Goal: Find specific page/section: Find specific page/section

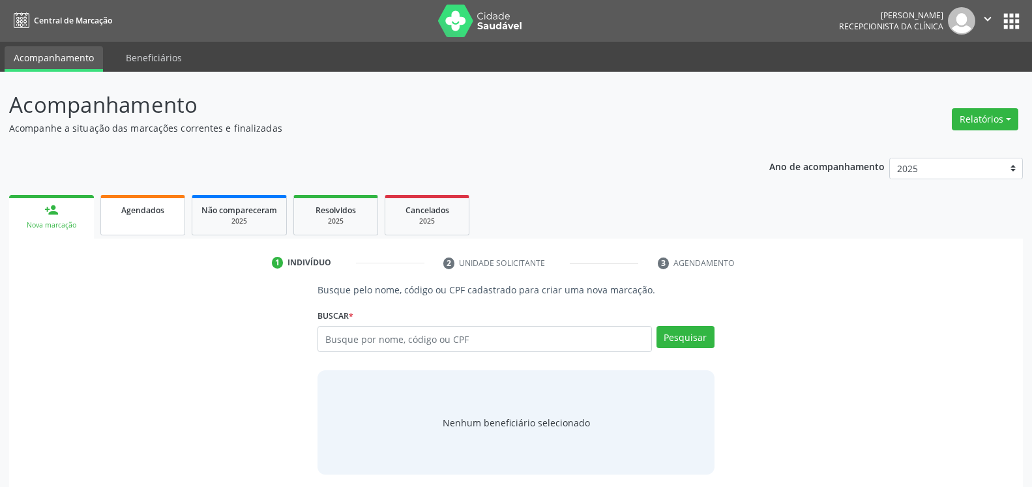
click at [147, 216] on div "Agendados" at bounding box center [142, 210] width 65 height 14
select select "7"
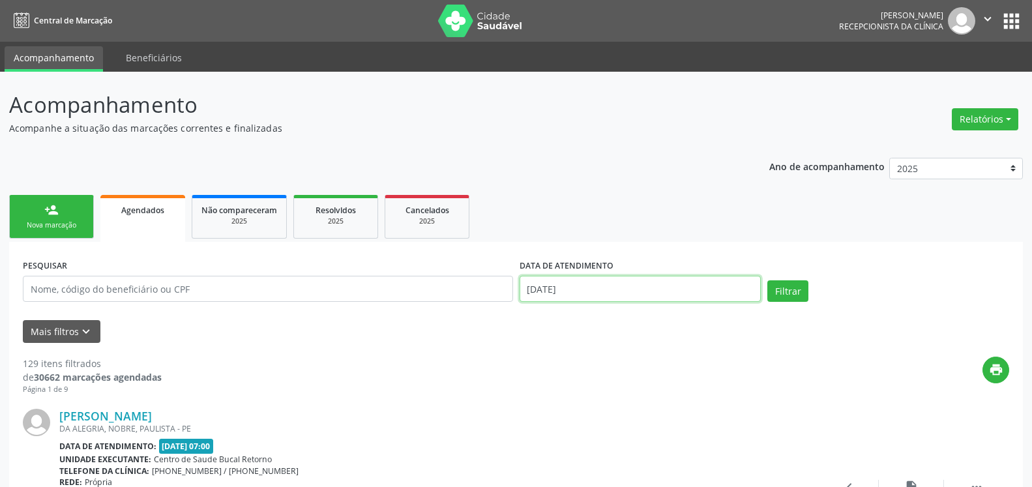
click at [602, 295] on input "[DATE]" at bounding box center [641, 289] width 242 height 26
click at [615, 207] on span "20" at bounding box center [619, 209] width 25 height 25
type input "[DATE]"
click at [615, 207] on span "20" at bounding box center [619, 209] width 25 height 25
click at [95, 329] on button "Mais filtros keyboard_arrow_down" at bounding box center [62, 331] width 78 height 23
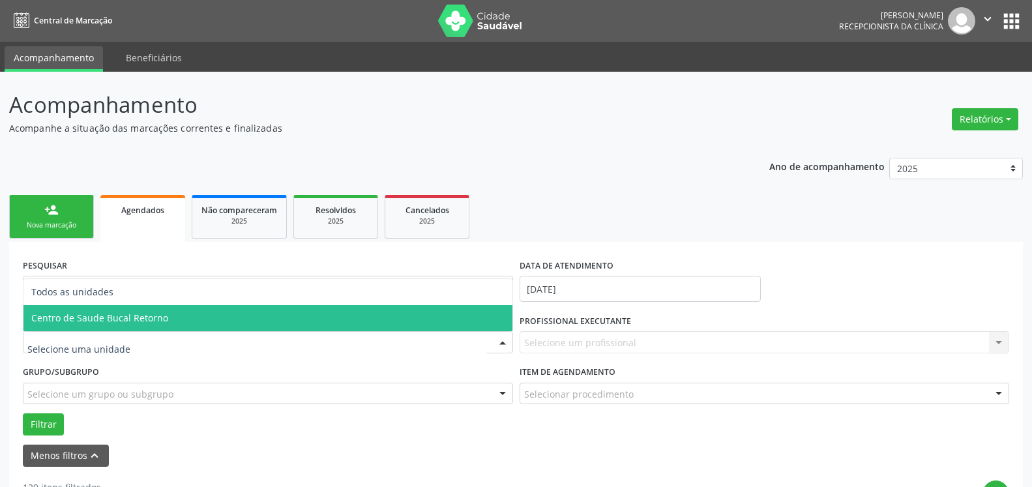
click at [160, 325] on span "Centro de Saude Bucal Retorno" at bounding box center [267, 318] width 489 height 26
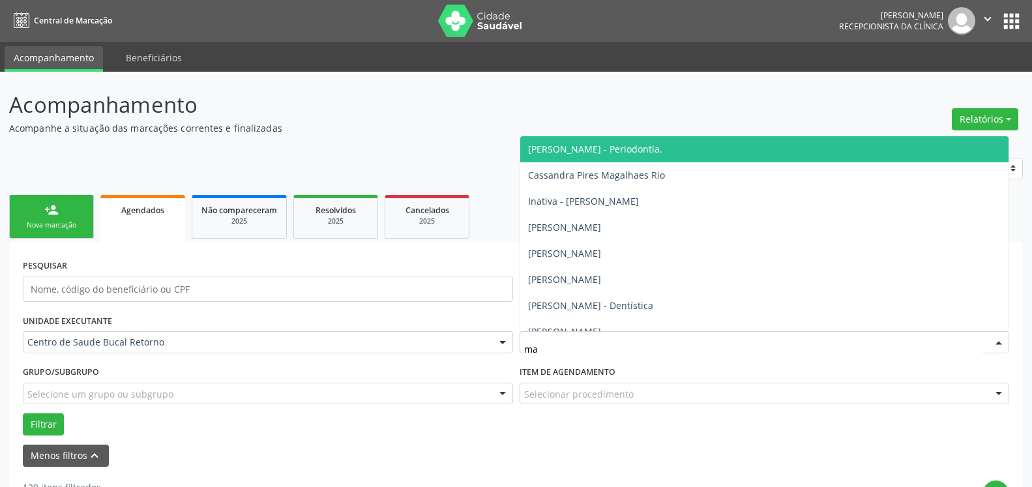
type input "mar"
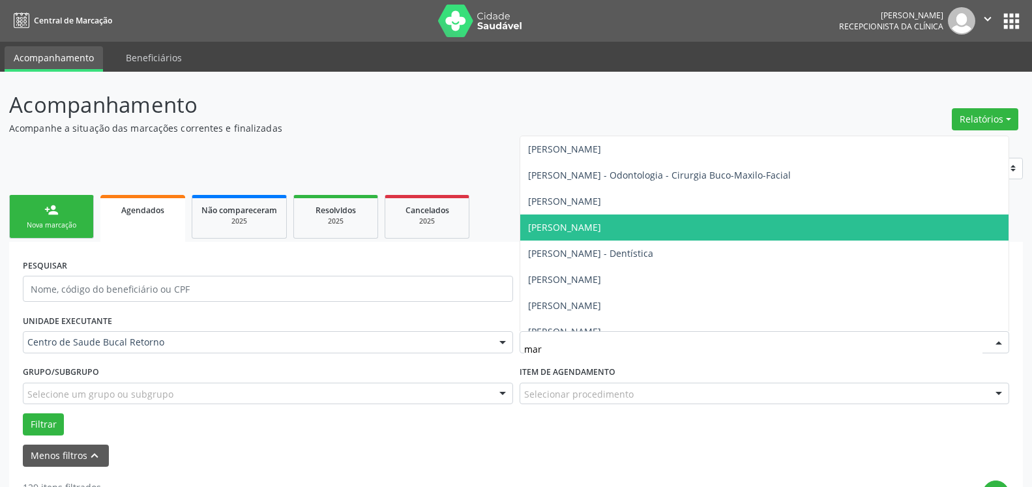
click at [580, 233] on span "[PERSON_NAME]" at bounding box center [564, 227] width 73 height 12
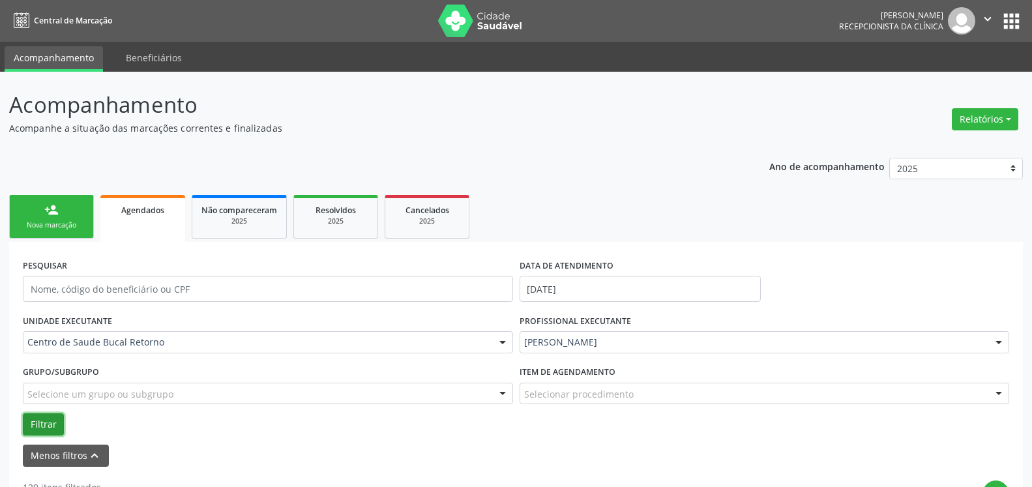
click at [41, 419] on button "Filtrar" at bounding box center [43, 424] width 41 height 22
click at [971, 128] on button "Relatórios" at bounding box center [985, 119] width 67 height 22
click at [910, 148] on link "Agendamentos" at bounding box center [949, 147] width 140 height 18
select select "7"
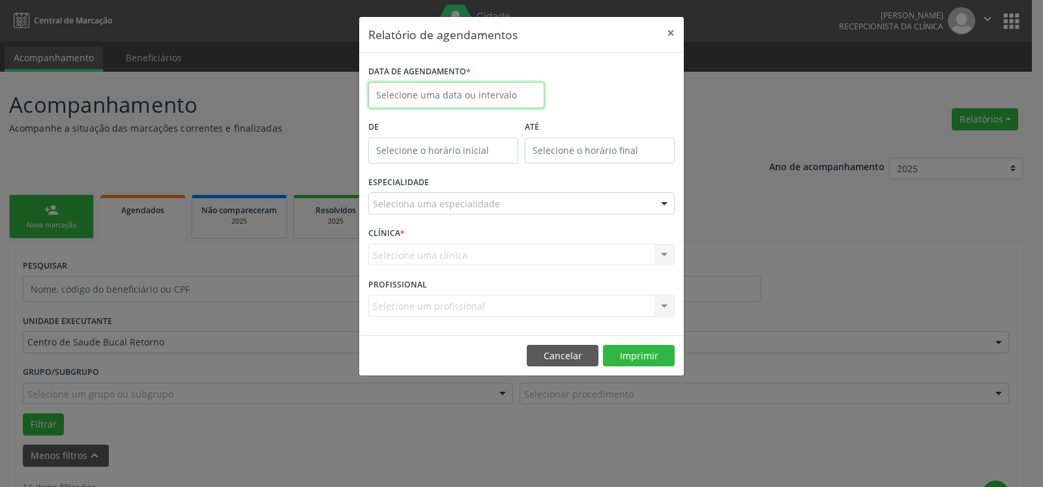
click at [475, 98] on input "text" at bounding box center [456, 95] width 176 height 26
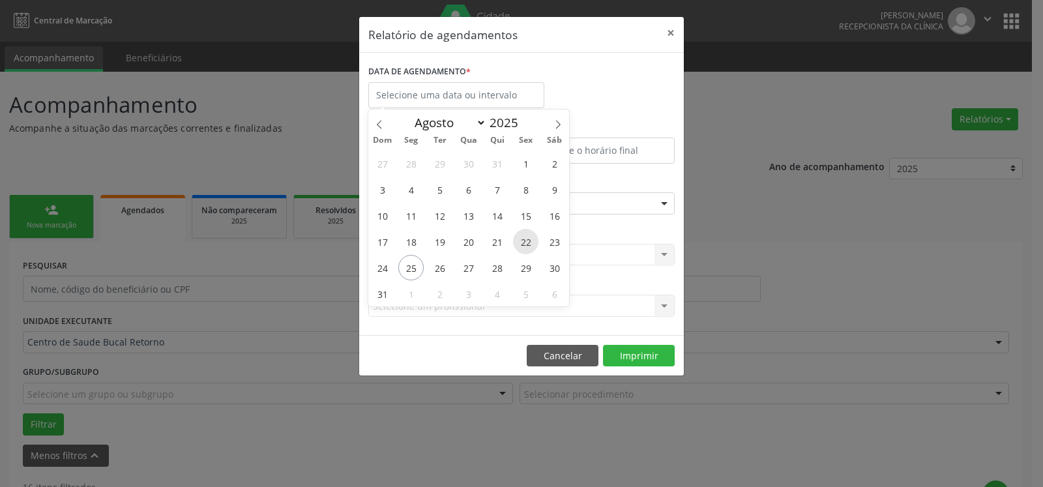
click at [527, 239] on span "22" at bounding box center [525, 241] width 25 height 25
type input "[DATE]"
click at [527, 239] on span "22" at bounding box center [525, 241] width 25 height 25
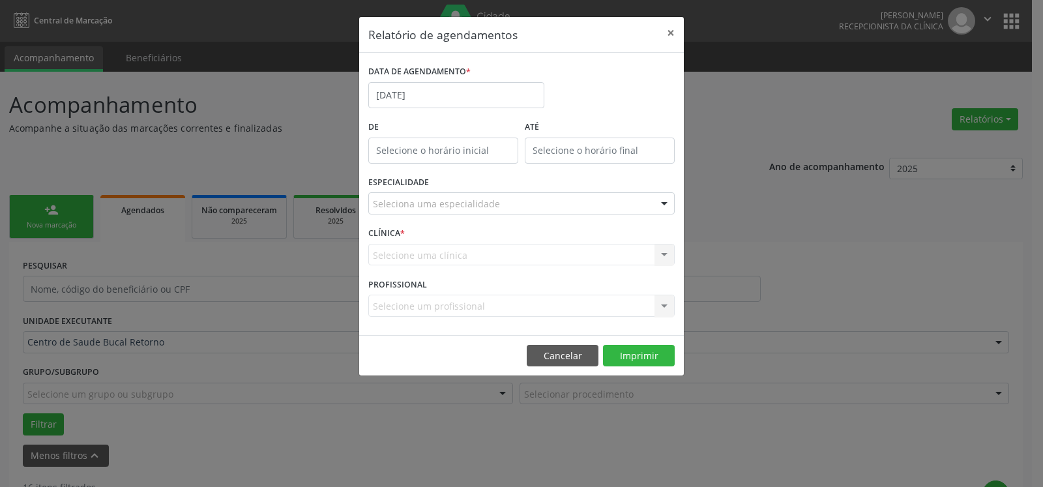
click at [522, 204] on div "Seleciona uma especialidade" at bounding box center [521, 203] width 306 height 22
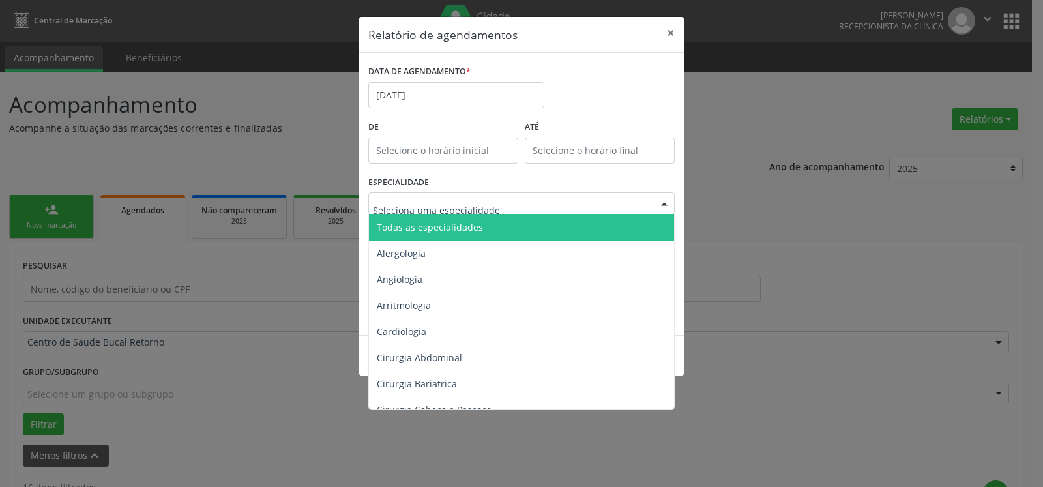
click at [512, 219] on span "Todas as especialidades" at bounding box center [522, 228] width 307 height 26
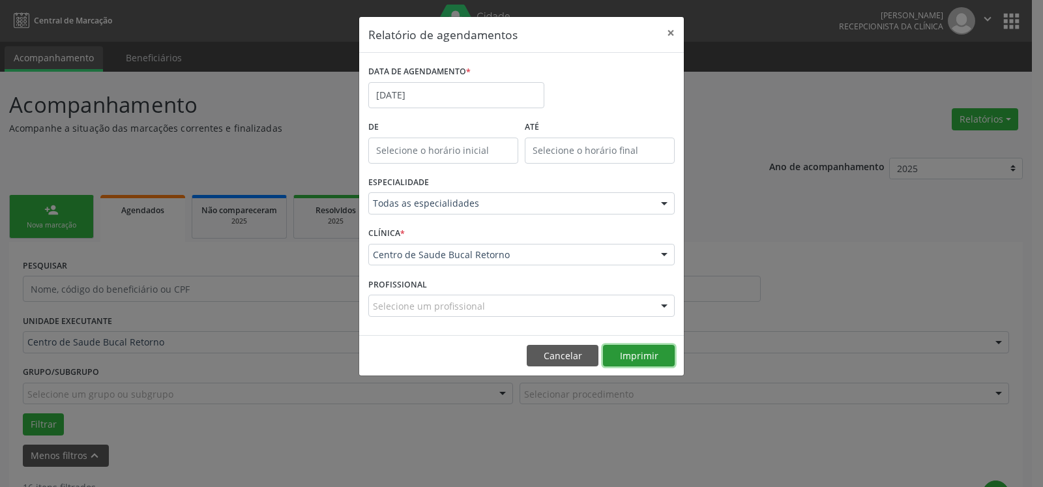
click at [647, 359] on button "Imprimir" at bounding box center [639, 356] width 72 height 22
click at [670, 32] on button "×" at bounding box center [671, 33] width 26 height 32
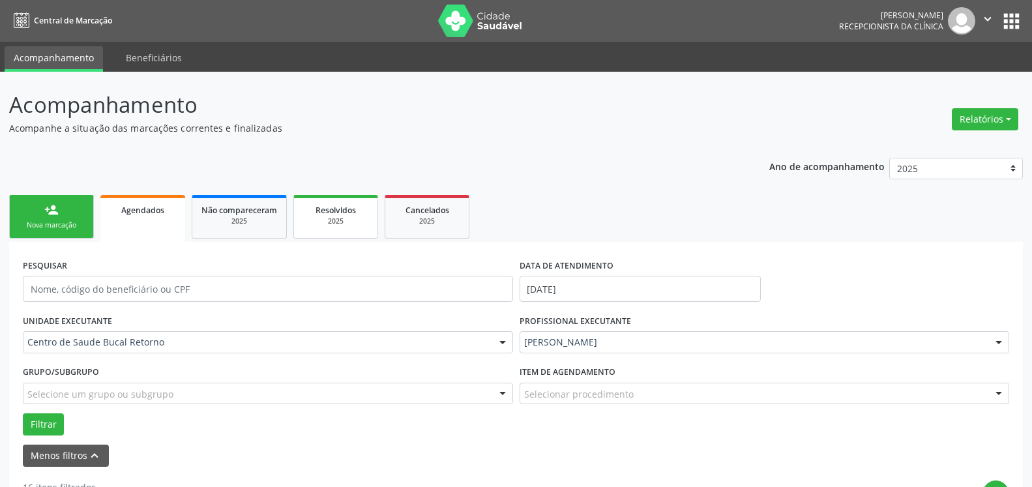
click at [331, 223] on div "2025" at bounding box center [335, 221] width 65 height 10
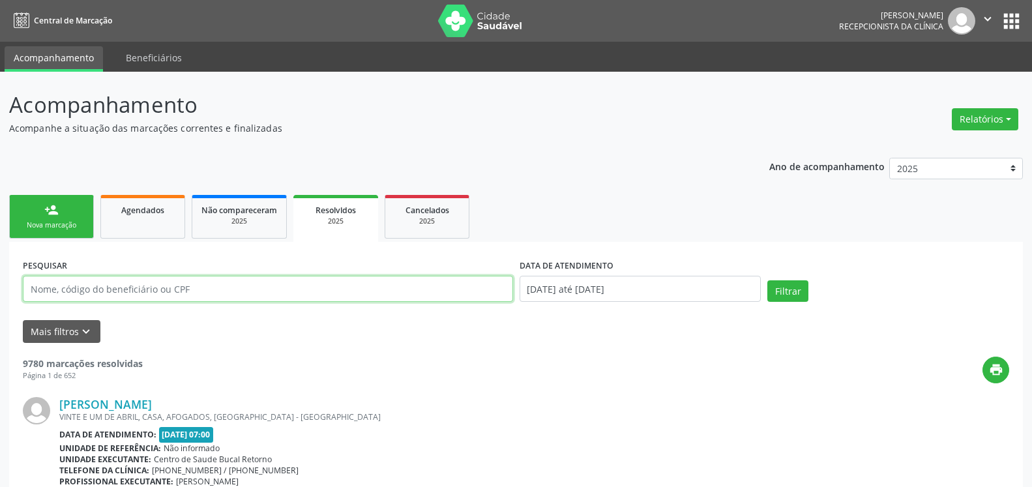
click at [294, 289] on input "text" at bounding box center [268, 289] width 490 height 26
type input "LADJANE DE [PERSON_NAME]"
click at [767, 280] on button "Filtrar" at bounding box center [787, 291] width 41 height 22
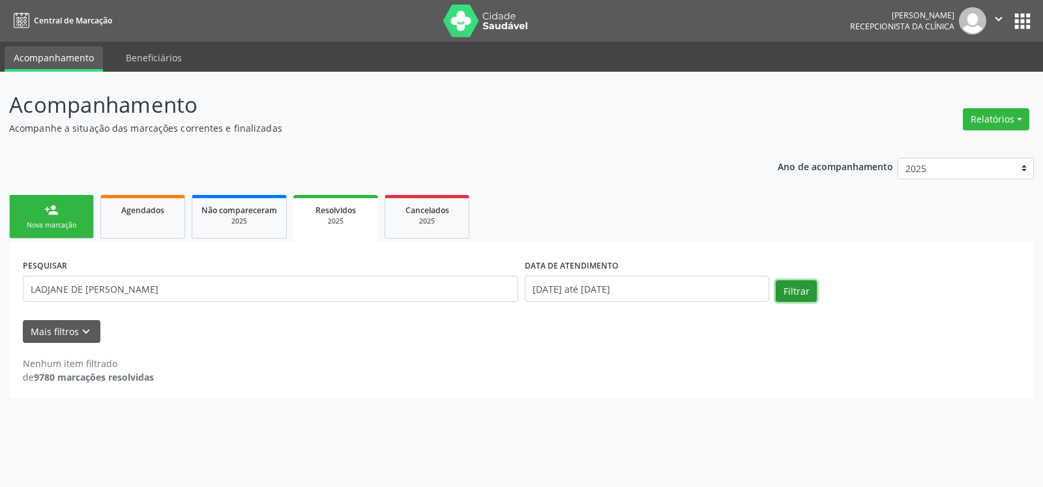
click at [808, 288] on button "Filtrar" at bounding box center [796, 291] width 41 height 22
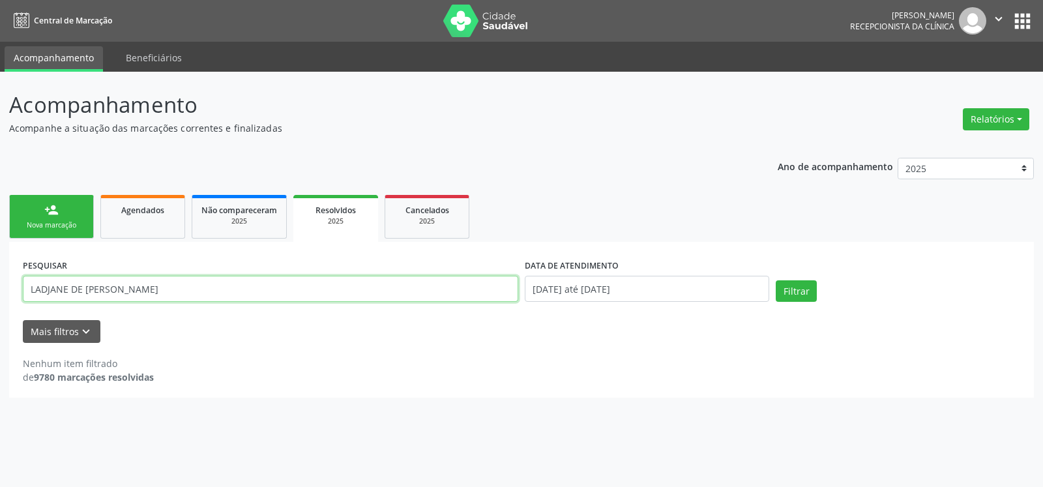
drag, startPoint x: 235, startPoint y: 289, endPoint x: 0, endPoint y: 318, distance: 236.4
click at [23, 302] on input "LADJANE DE [PERSON_NAME]" at bounding box center [271, 289] width 496 height 26
click at [237, 209] on span "Não compareceram" at bounding box center [239, 210] width 76 height 11
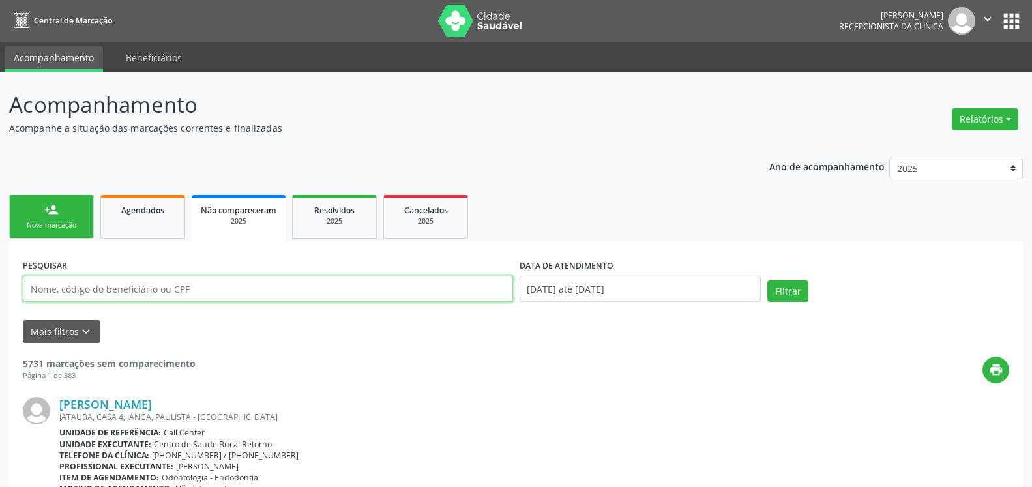
click at [257, 286] on input "text" at bounding box center [268, 289] width 490 height 26
paste input "LADJANE DE [PERSON_NAME]"
type input "LADJANE DE [PERSON_NAME]"
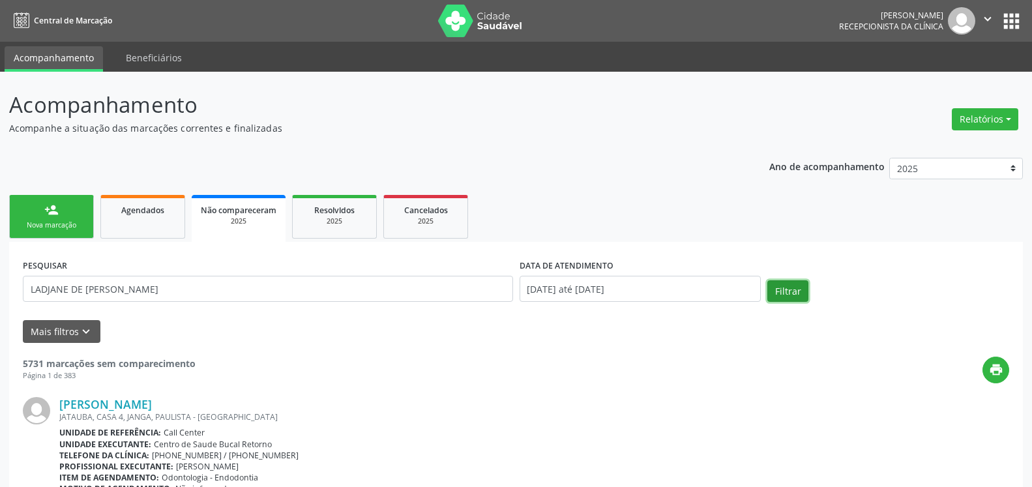
click at [792, 289] on button "Filtrar" at bounding box center [787, 291] width 41 height 22
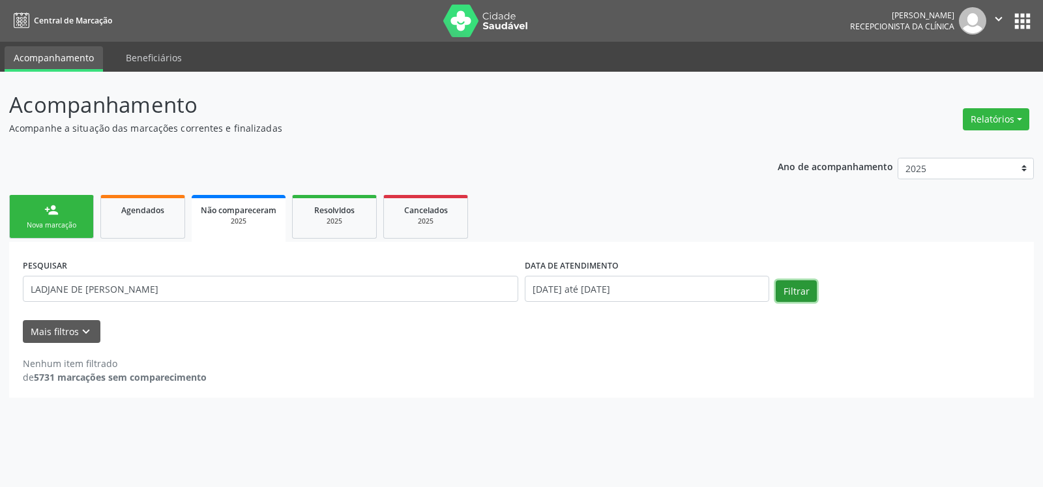
click at [792, 289] on button "Filtrar" at bounding box center [796, 291] width 41 height 22
click at [998, 126] on button "Relatórios" at bounding box center [996, 119] width 67 height 22
click at [943, 145] on link "Agendamentos" at bounding box center [960, 147] width 140 height 18
select select "7"
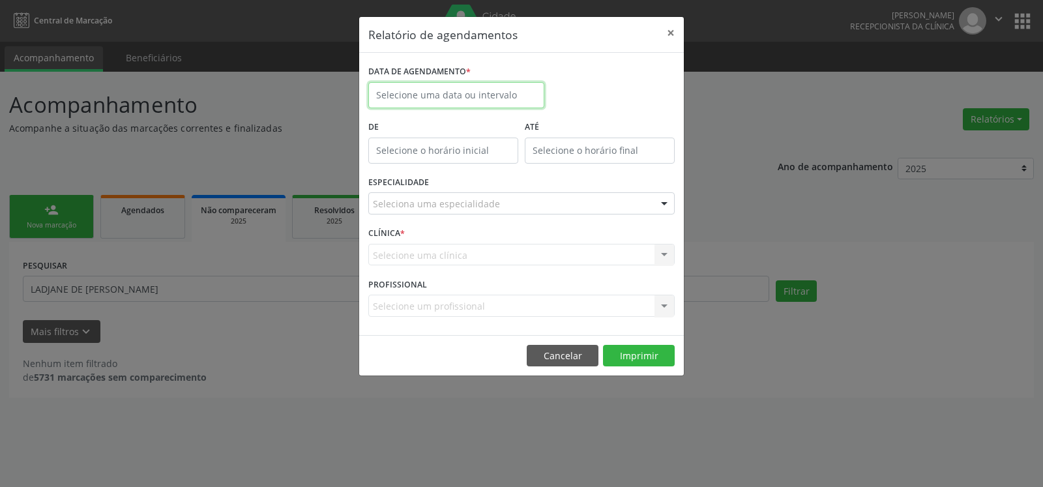
click at [444, 101] on input "text" at bounding box center [456, 95] width 176 height 26
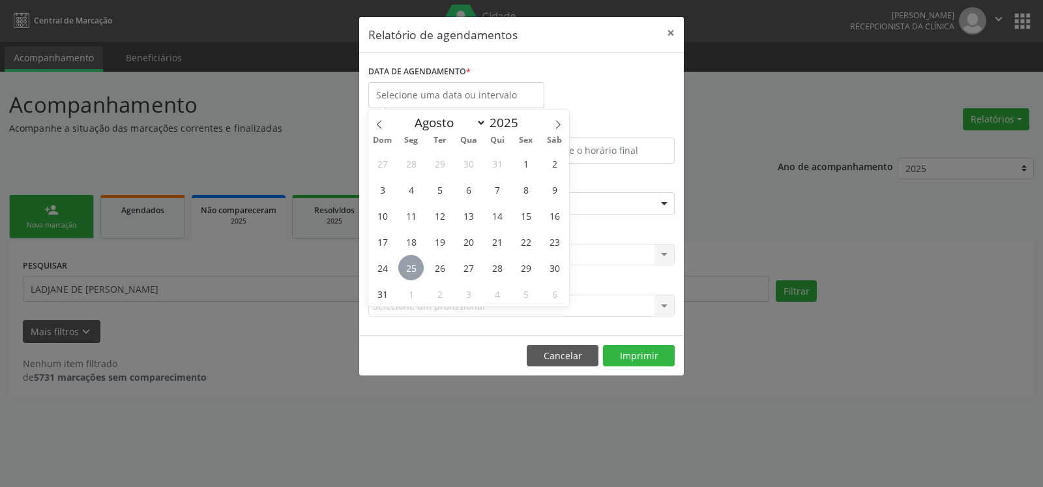
click at [411, 273] on span "25" at bounding box center [410, 267] width 25 height 25
type input "[DATE]"
click at [411, 273] on span "25" at bounding box center [410, 267] width 25 height 25
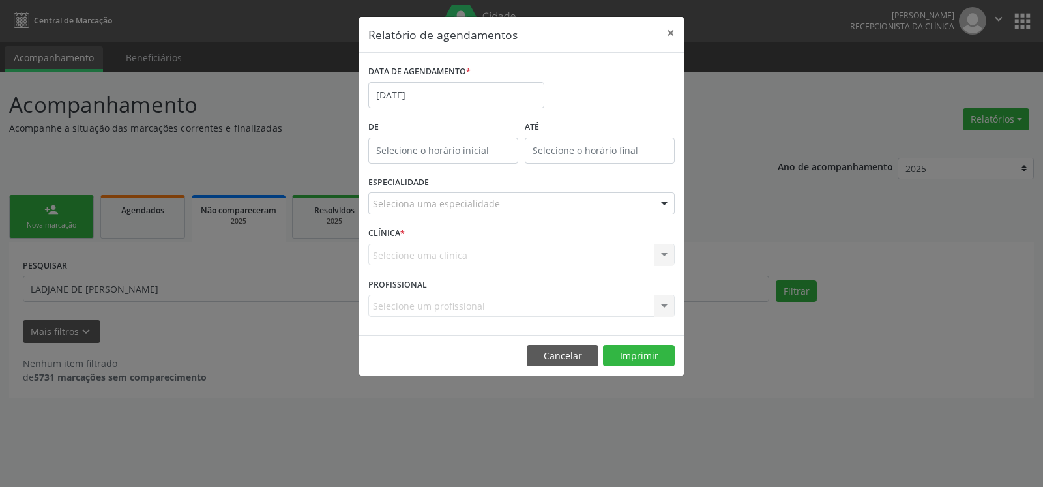
click at [511, 198] on div "Seleciona uma especialidade" at bounding box center [521, 203] width 306 height 22
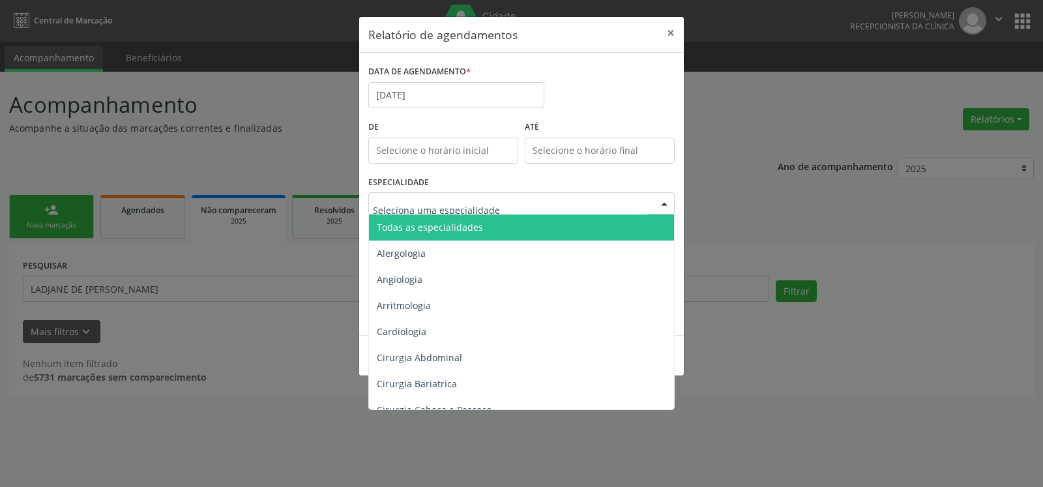
click at [482, 220] on span "Todas as especialidades" at bounding box center [522, 228] width 307 height 26
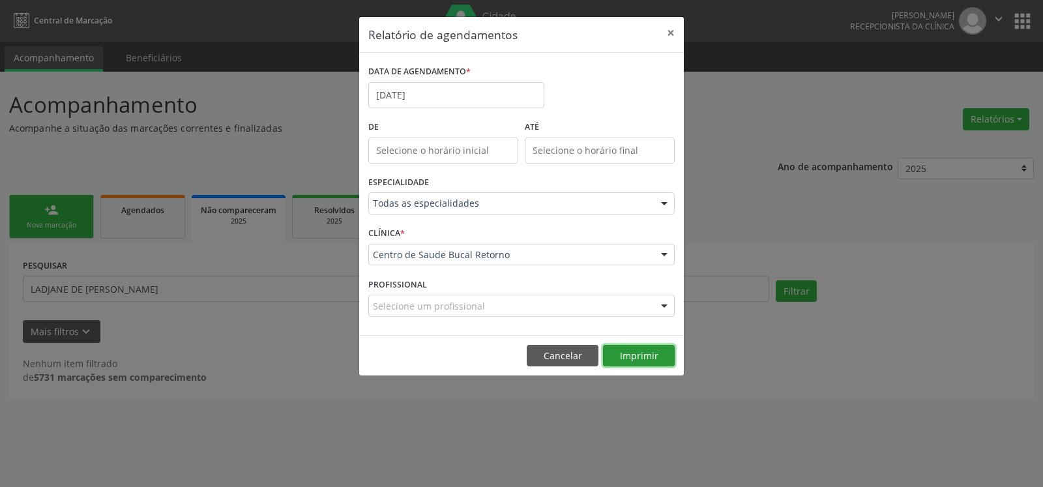
click at [644, 356] on button "Imprimir" at bounding box center [639, 356] width 72 height 22
click at [670, 32] on button "×" at bounding box center [671, 33] width 26 height 32
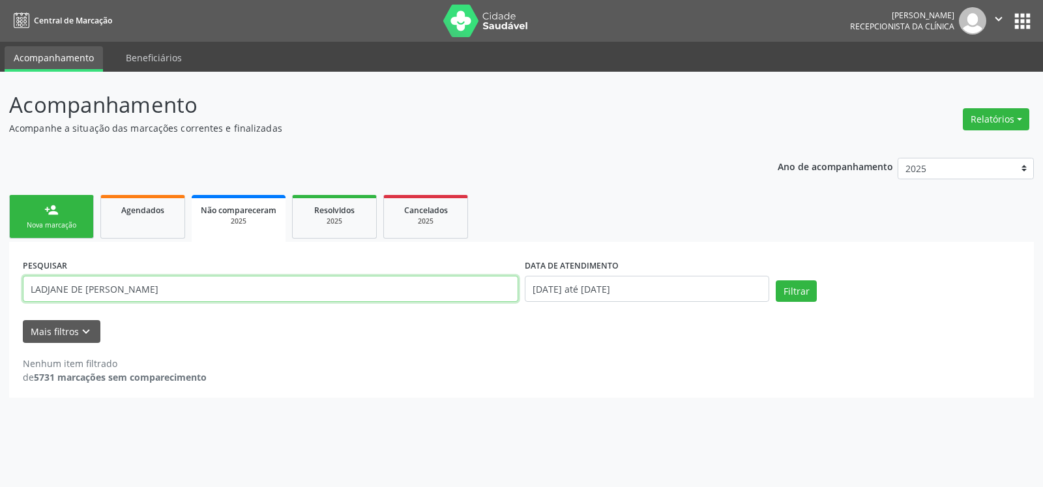
drag, startPoint x: 229, startPoint y: 293, endPoint x: 0, endPoint y: 309, distance: 230.0
click at [23, 302] on input "LADJANE DE [PERSON_NAME]" at bounding box center [271, 289] width 496 height 26
type input "[PERSON_NAME]"
click at [776, 280] on button "Filtrar" at bounding box center [796, 291] width 41 height 22
drag, startPoint x: 239, startPoint y: 289, endPoint x: 90, endPoint y: 291, distance: 149.3
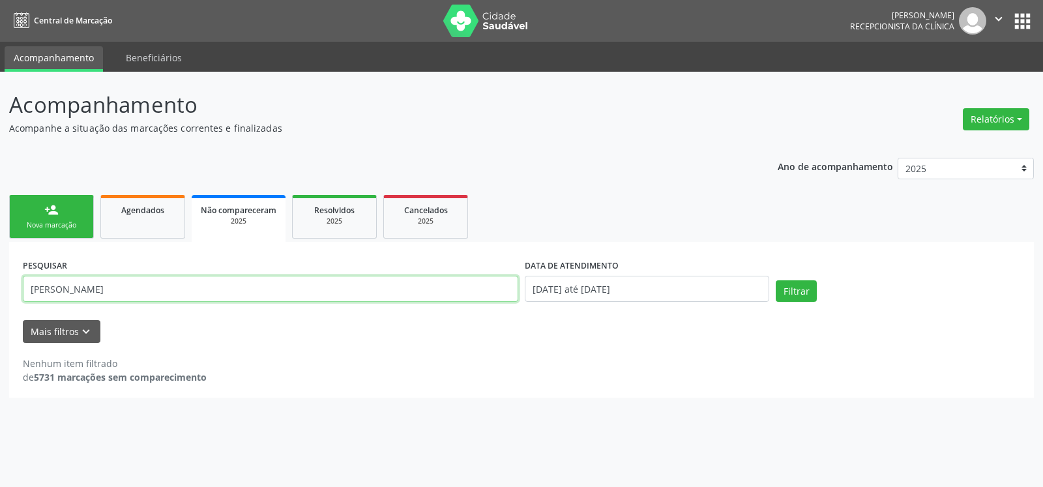
click at [23, 296] on input "[PERSON_NAME]" at bounding box center [271, 289] width 496 height 26
click at [332, 220] on div "2025" at bounding box center [334, 221] width 65 height 10
drag, startPoint x: 256, startPoint y: 291, endPoint x: 115, endPoint y: 289, distance: 140.8
click at [116, 284] on input "LADJANE DE [PERSON_NAME]" at bounding box center [271, 289] width 496 height 26
drag, startPoint x: 212, startPoint y: 287, endPoint x: 0, endPoint y: 302, distance: 212.4
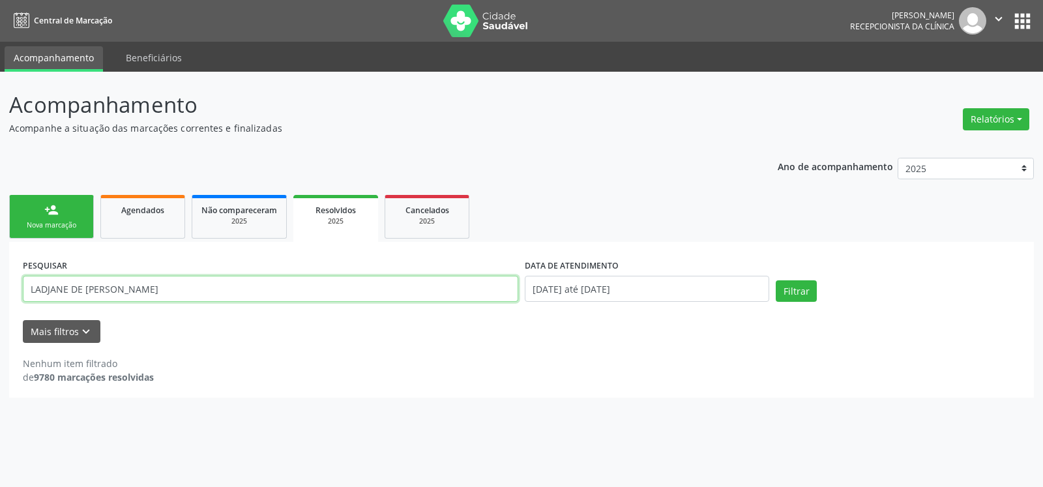
click at [23, 302] on input "LADJANE DE [PERSON_NAME]" at bounding box center [271, 289] width 496 height 26
click at [251, 211] on span "Não compareceram" at bounding box center [239, 210] width 76 height 11
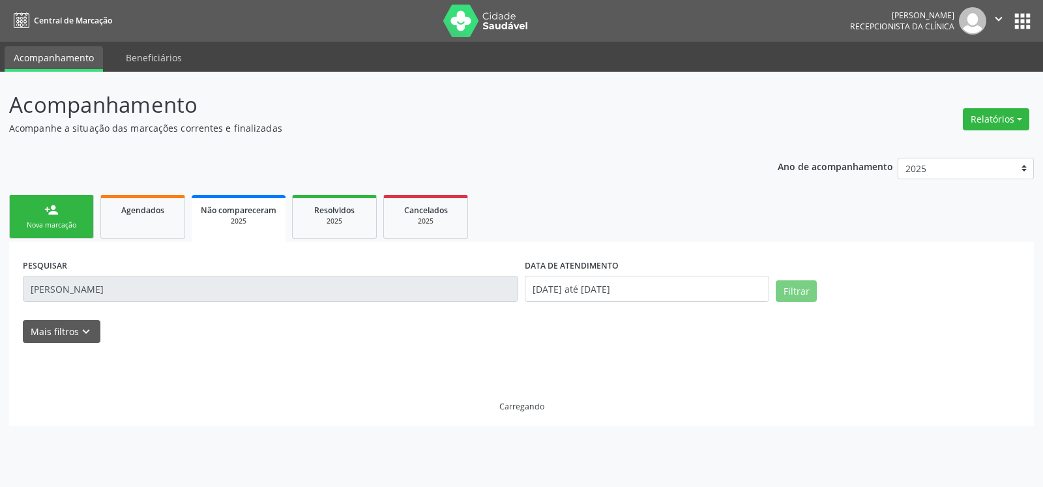
click at [23, 302] on input "[PERSON_NAME]" at bounding box center [271, 289] width 496 height 26
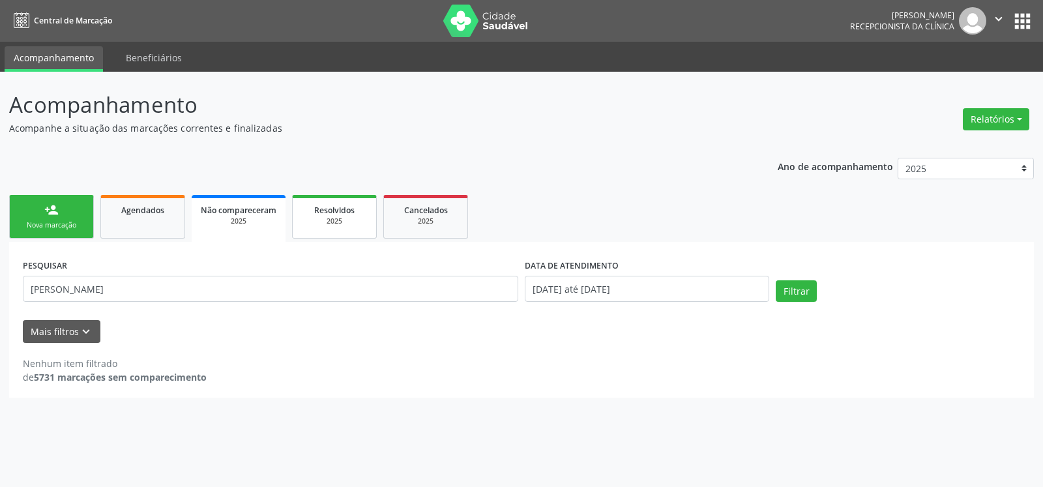
click at [330, 213] on span "Resolvidos" at bounding box center [334, 210] width 40 height 11
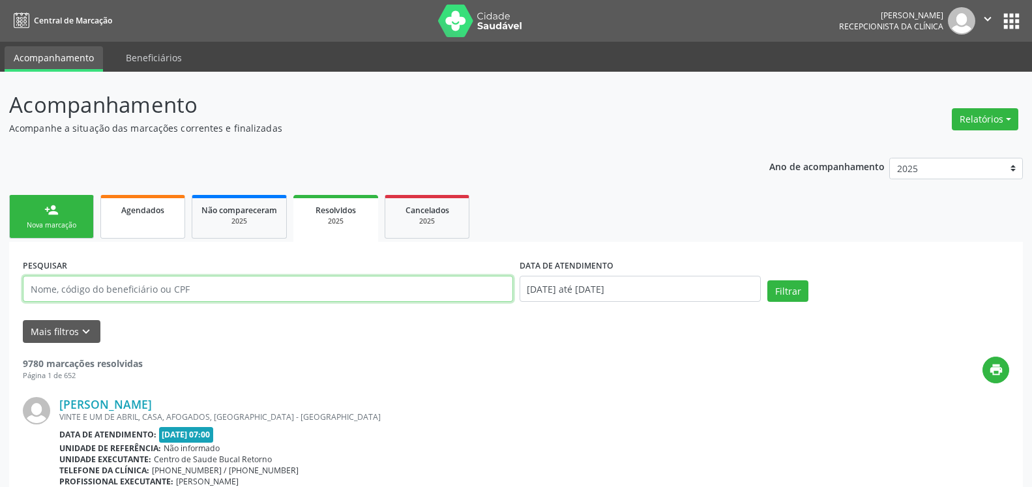
paste input "[PERSON_NAME]"
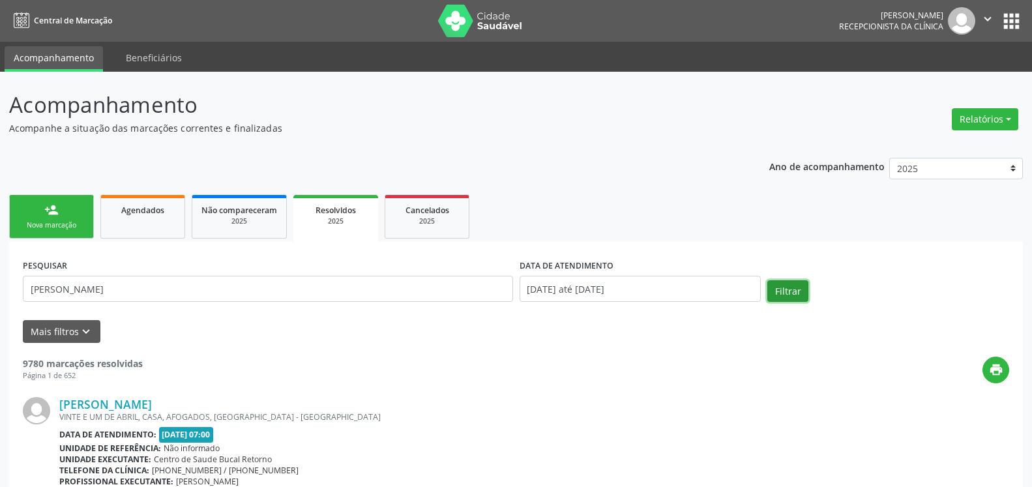
click at [789, 293] on button "Filtrar" at bounding box center [787, 291] width 41 height 22
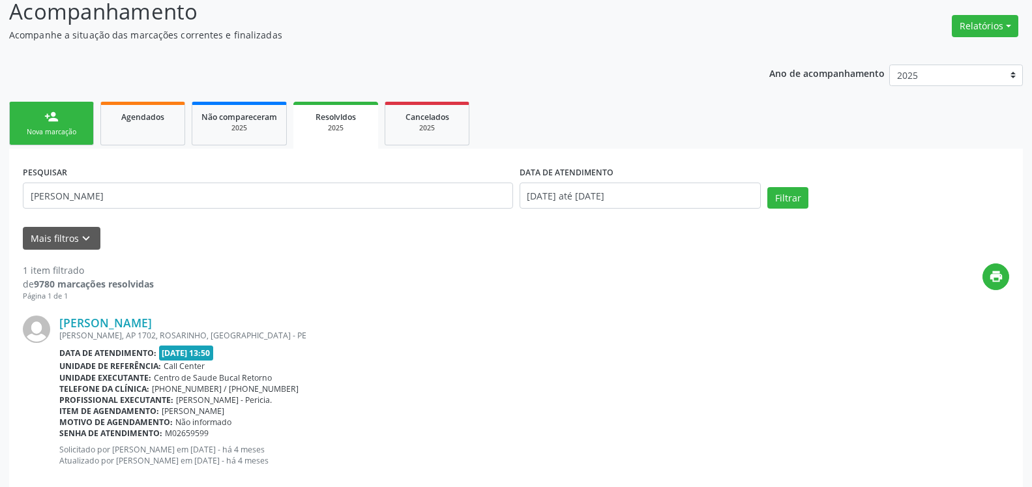
scroll to position [118, 0]
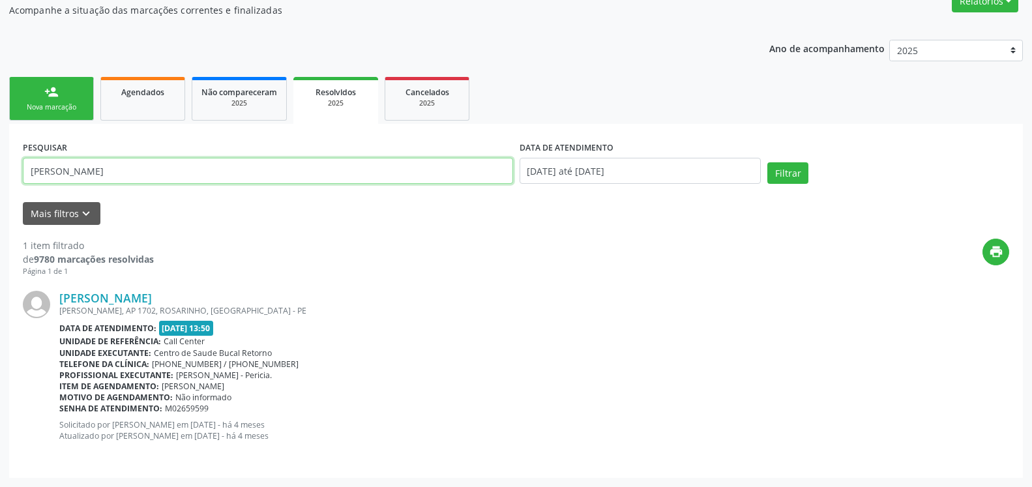
drag, startPoint x: 253, startPoint y: 178, endPoint x: 0, endPoint y: 198, distance: 253.8
click at [23, 184] on input "[PERSON_NAME]" at bounding box center [268, 171] width 490 height 26
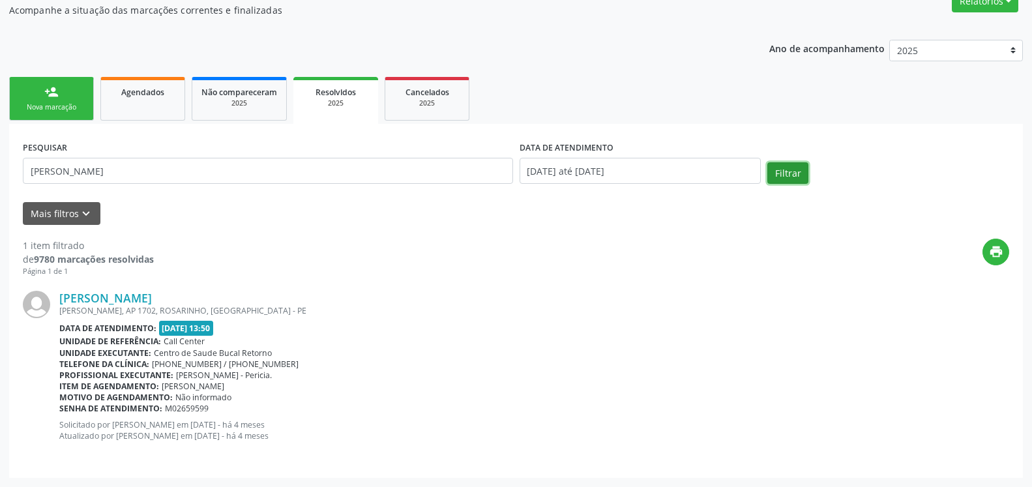
click at [790, 173] on button "Filtrar" at bounding box center [787, 173] width 41 height 22
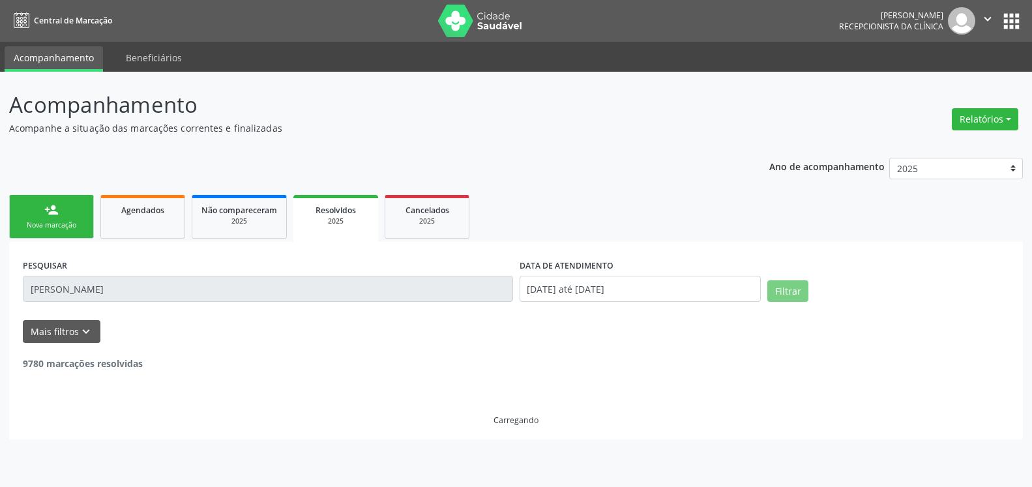
scroll to position [0, 0]
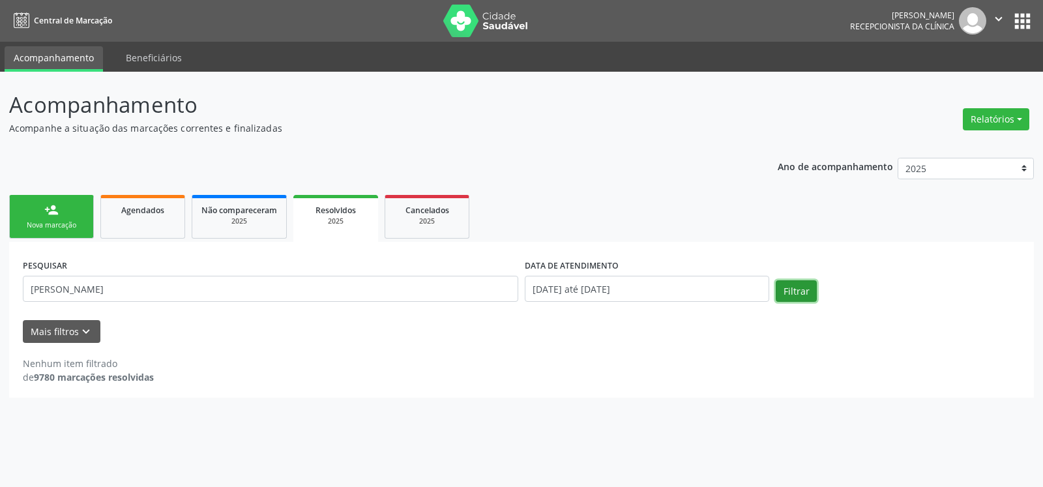
click at [788, 288] on button "Filtrar" at bounding box center [796, 291] width 41 height 22
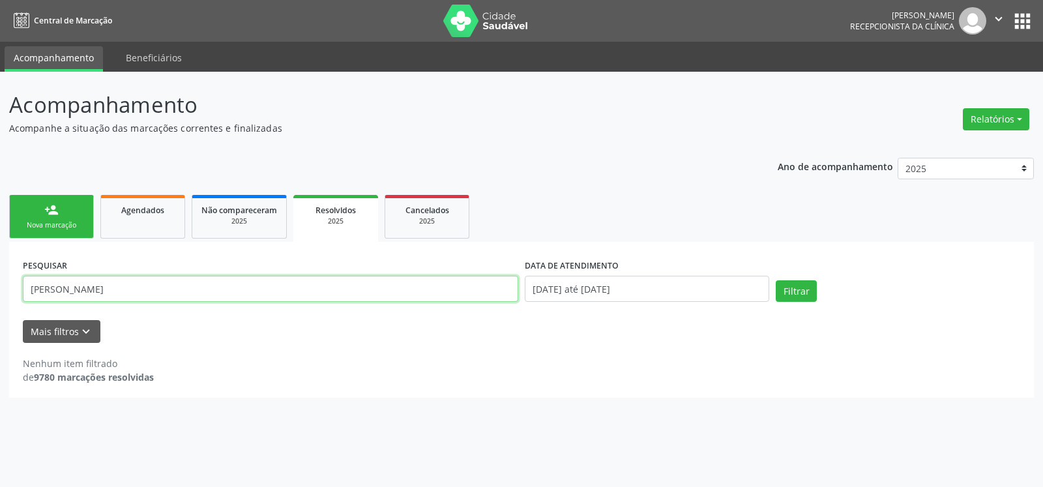
drag, startPoint x: 263, startPoint y: 293, endPoint x: 0, endPoint y: 291, distance: 262.8
click at [23, 291] on input "[PERSON_NAME]" at bounding box center [271, 289] width 496 height 26
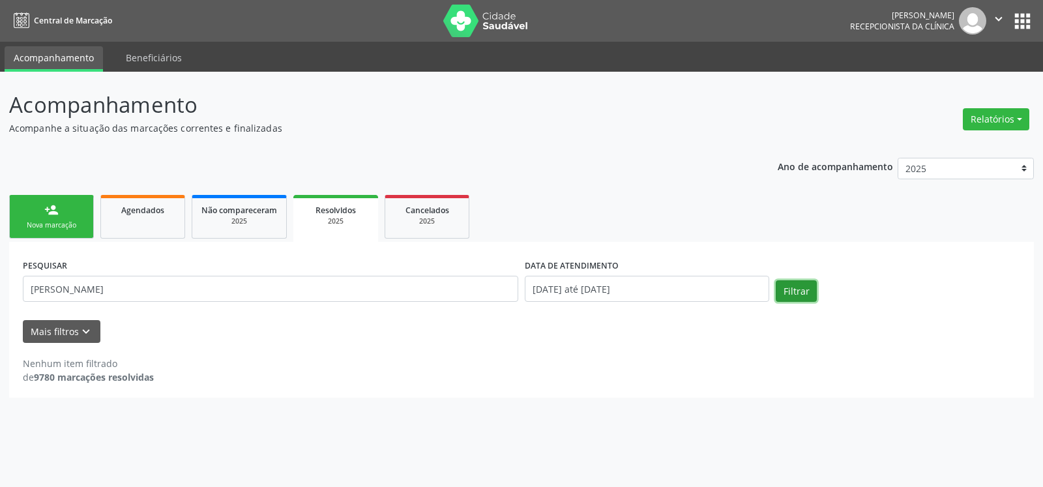
click at [795, 298] on button "Filtrar" at bounding box center [796, 291] width 41 height 22
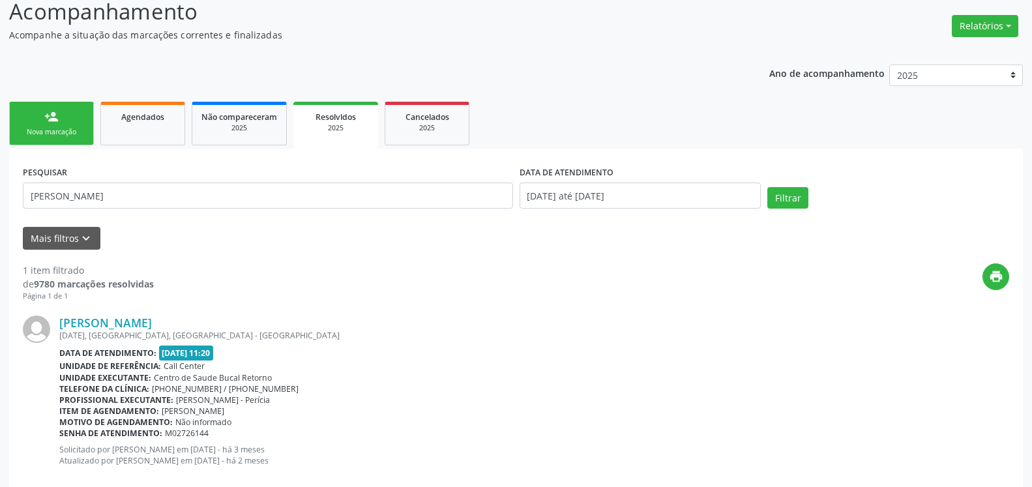
scroll to position [118, 0]
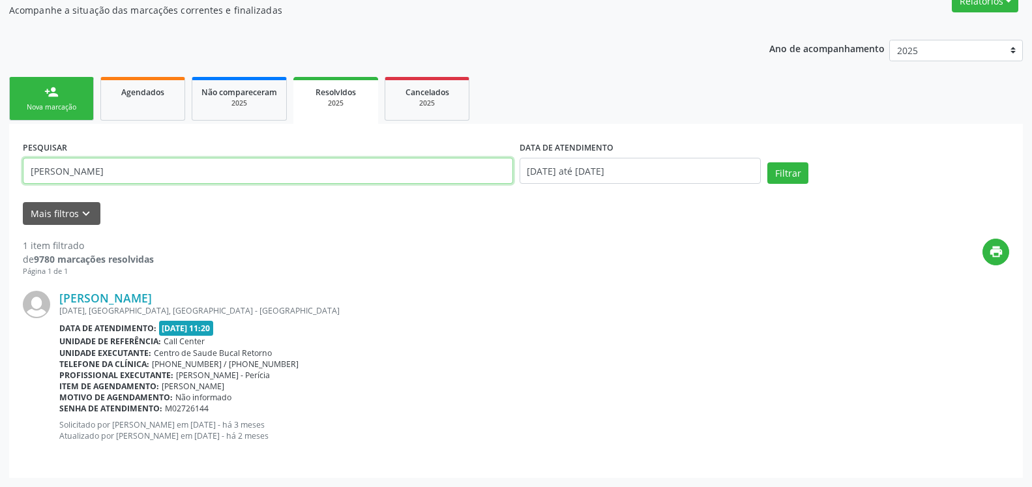
click at [248, 179] on input "[PERSON_NAME]" at bounding box center [268, 171] width 490 height 26
drag, startPoint x: 206, startPoint y: 177, endPoint x: 0, endPoint y: 193, distance: 206.6
click at [23, 184] on input "[PERSON_NAME]" at bounding box center [268, 171] width 490 height 26
type input "[PERSON_NAME]"
click at [767, 162] on button "Filtrar" at bounding box center [787, 173] width 41 height 22
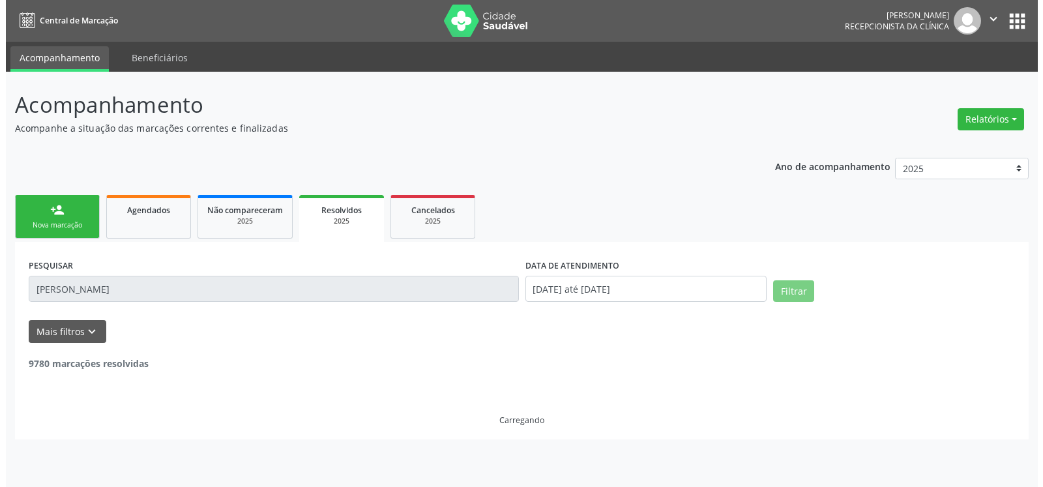
scroll to position [0, 0]
